Goal: Task Accomplishment & Management: Use online tool/utility

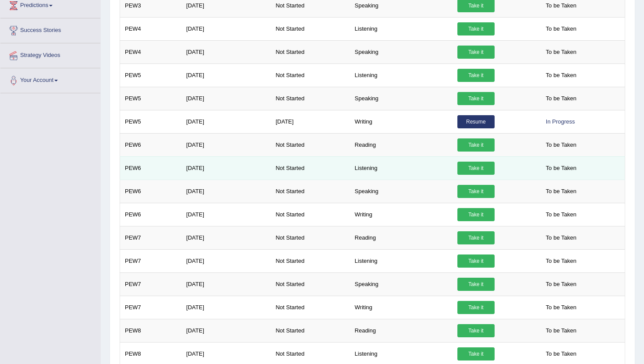
scroll to position [198, 0]
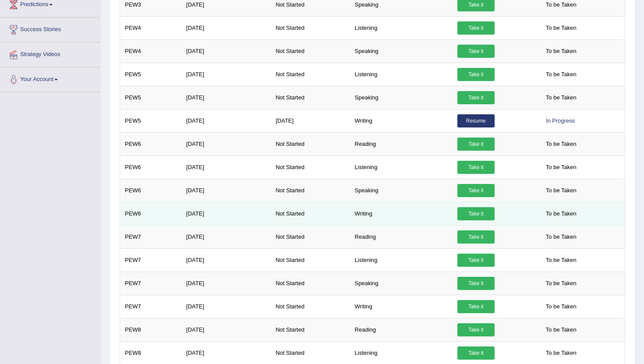
click at [471, 216] on link "Take it" at bounding box center [476, 213] width 37 height 13
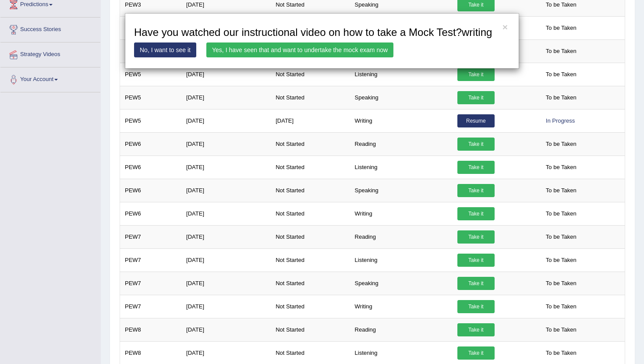
click at [340, 57] on link "Yes, I have seen that and want to undertake the mock exam now" at bounding box center [299, 50] width 187 height 15
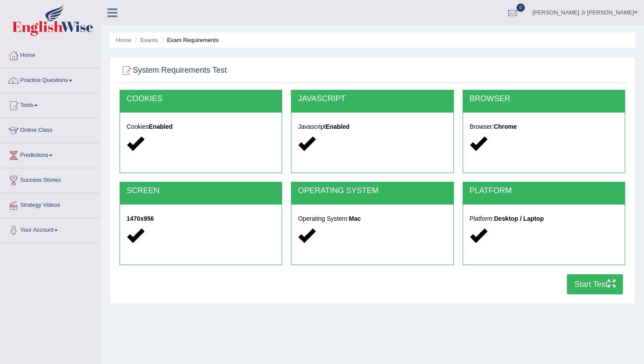
click at [579, 284] on button "Start Test" at bounding box center [595, 284] width 56 height 20
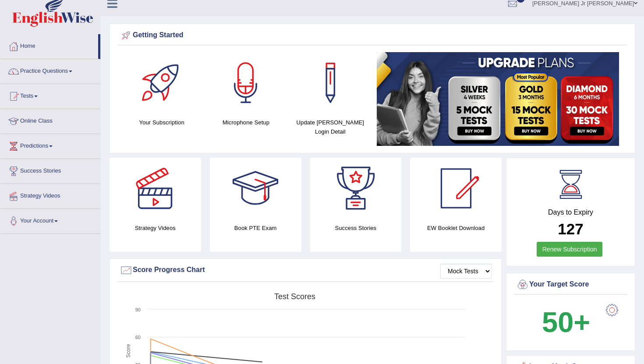
scroll to position [6, 0]
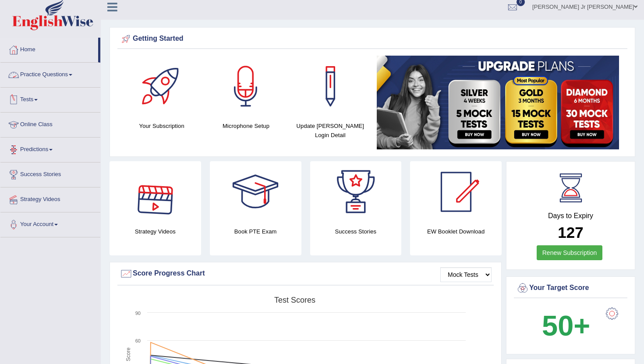
click at [71, 75] on link "Practice Questions" at bounding box center [50, 74] width 100 height 22
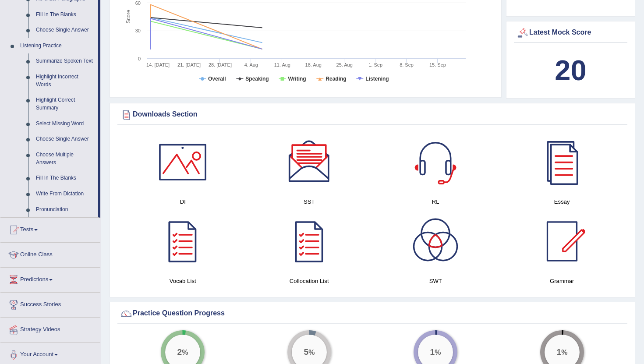
scroll to position [341, 0]
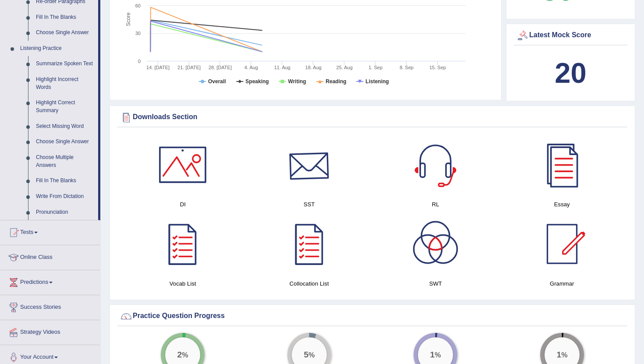
click at [305, 185] on div at bounding box center [309, 164] width 61 height 61
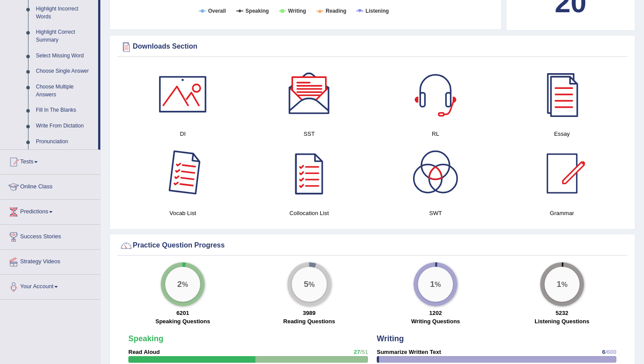
scroll to position [413, 0]
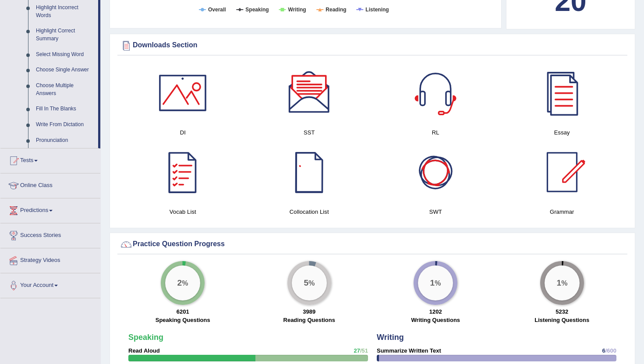
click at [436, 186] on div at bounding box center [435, 172] width 61 height 61
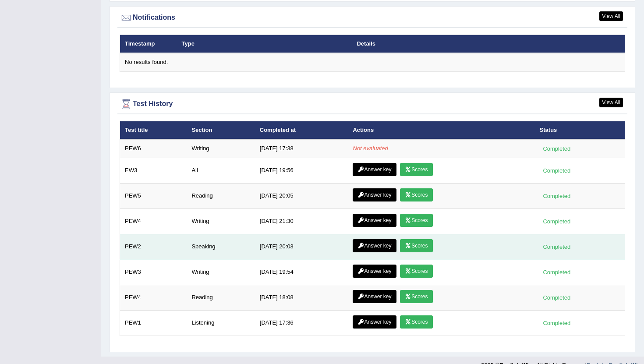
scroll to position [1082, 0]
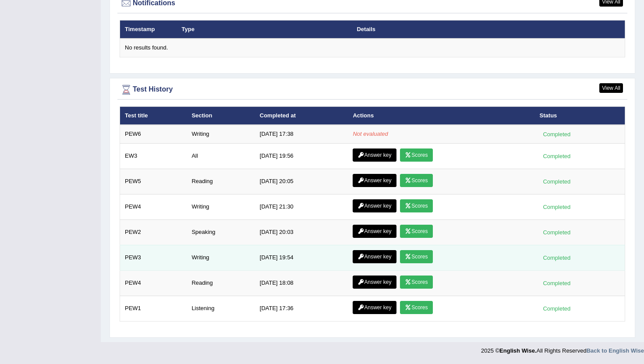
click at [410, 258] on link "Scores" at bounding box center [416, 256] width 32 height 13
